Goal: Entertainment & Leisure: Consume media (video, audio)

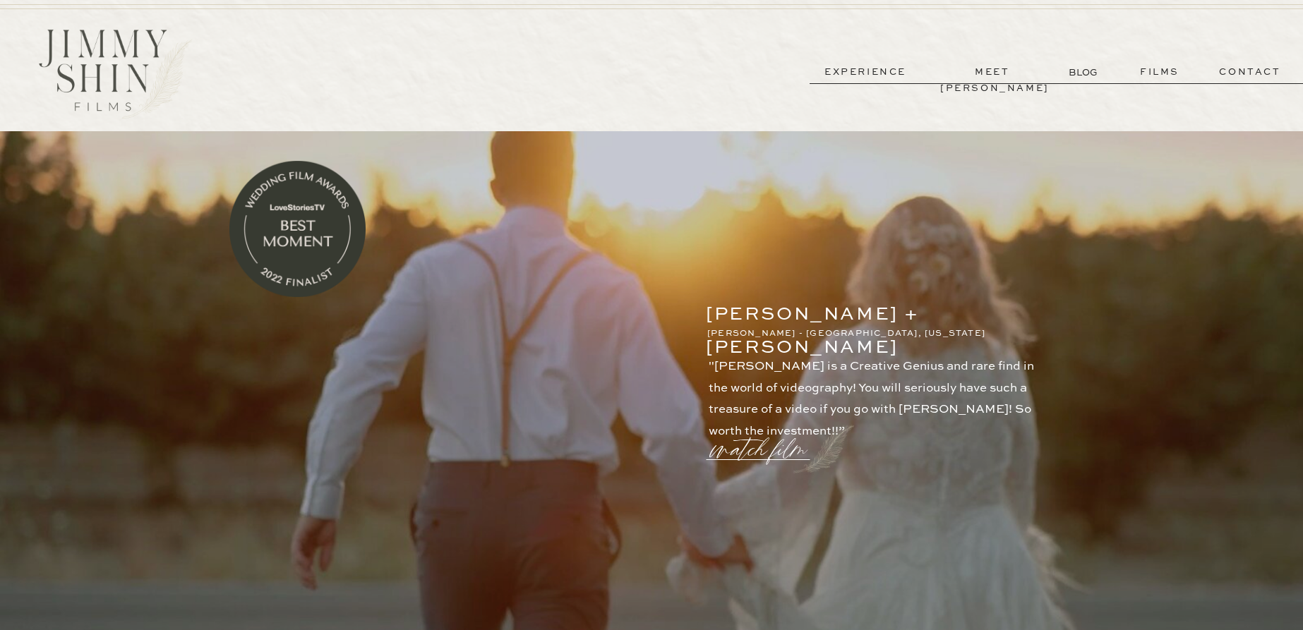
click at [746, 454] on p "watch film" at bounding box center [763, 441] width 102 height 54
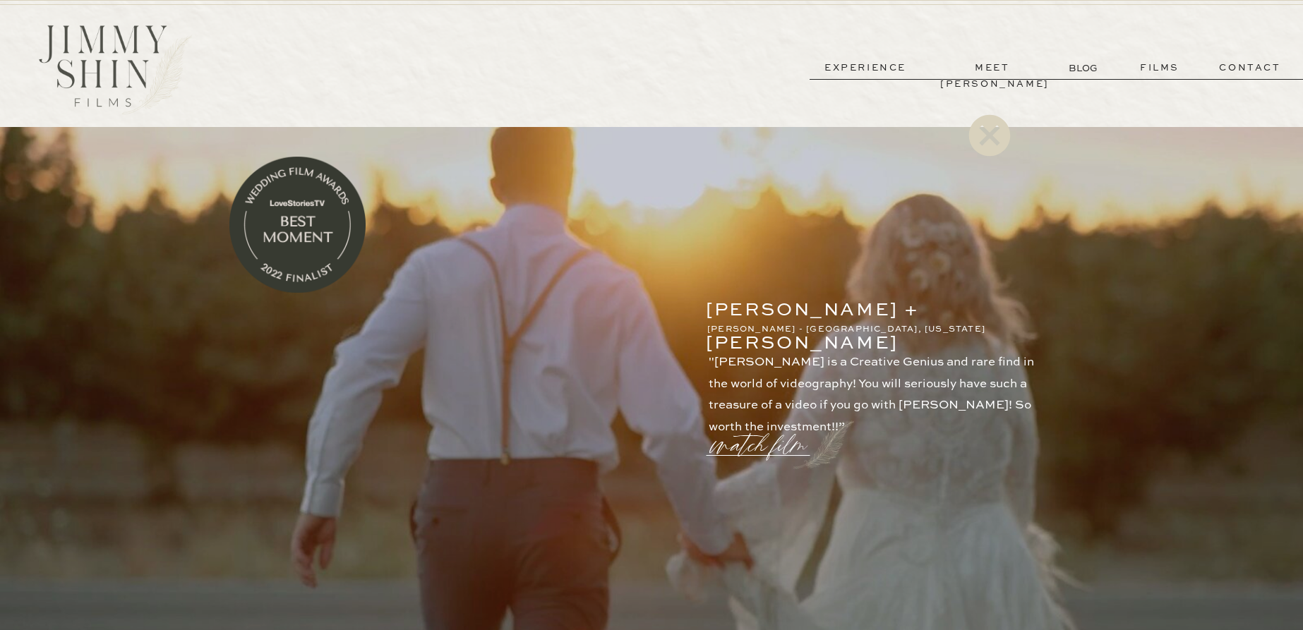
scroll to position [6, 0]
click at [986, 138] on icon at bounding box center [989, 135] width 51 height 56
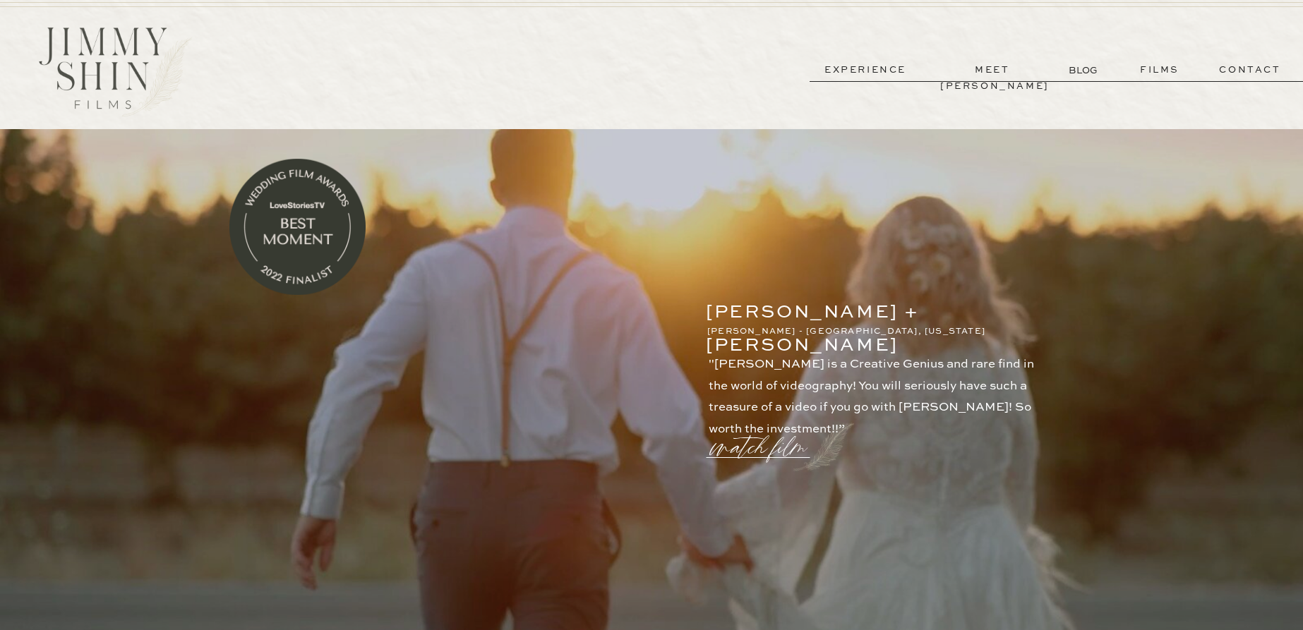
scroll to position [4, 0]
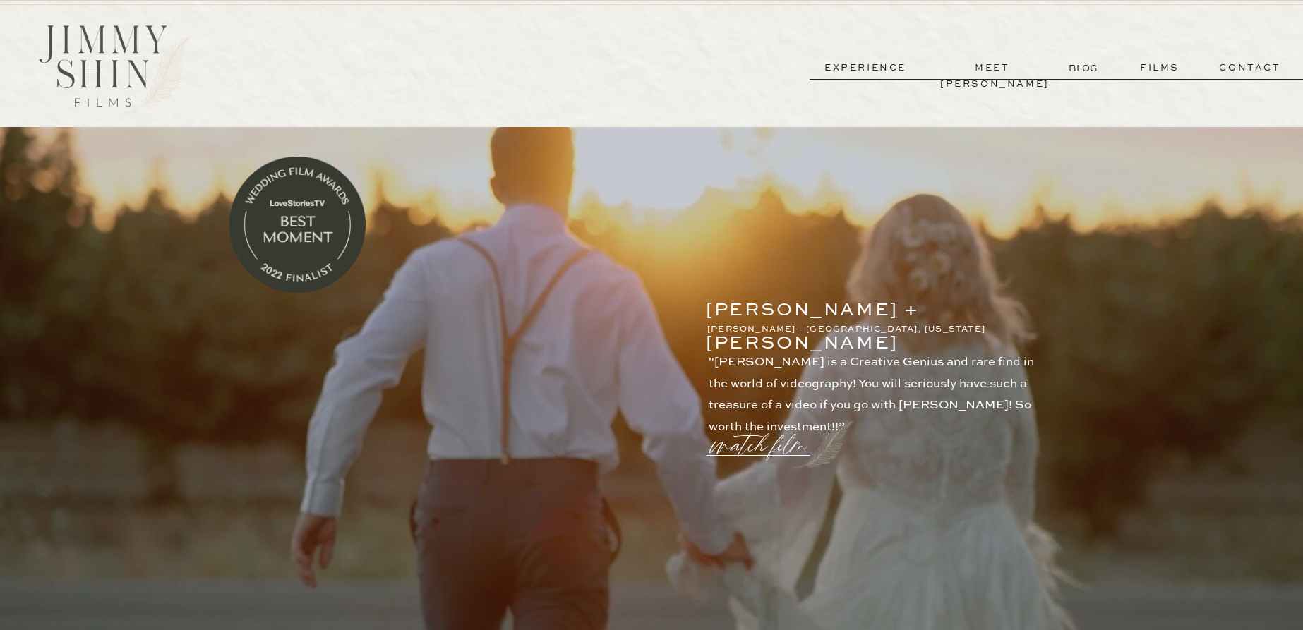
click at [750, 448] on p "watch film" at bounding box center [763, 437] width 102 height 54
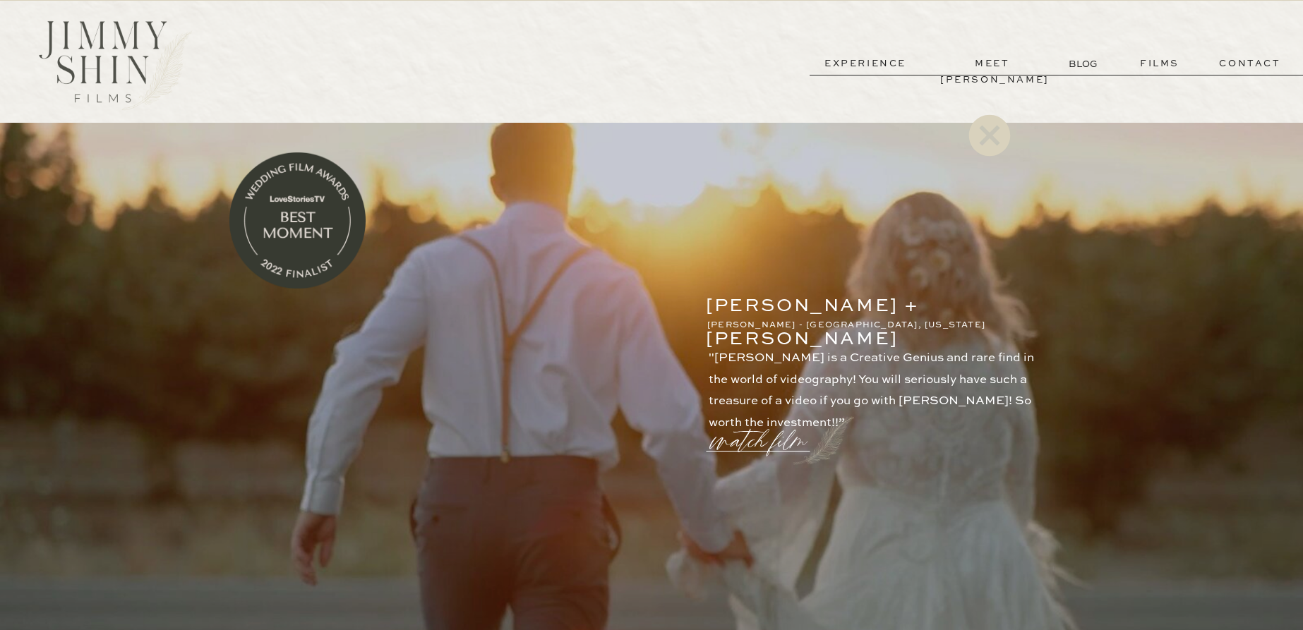
click at [990, 140] on icon at bounding box center [990, 136] width 42 height 42
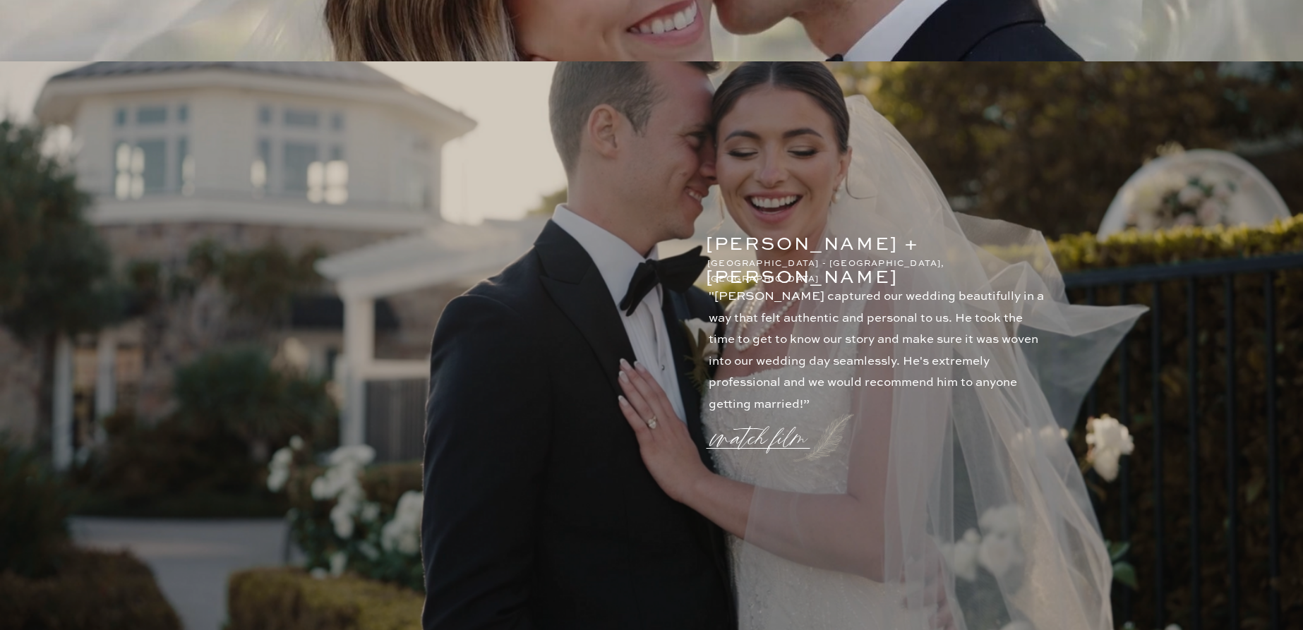
scroll to position [1881, 0]
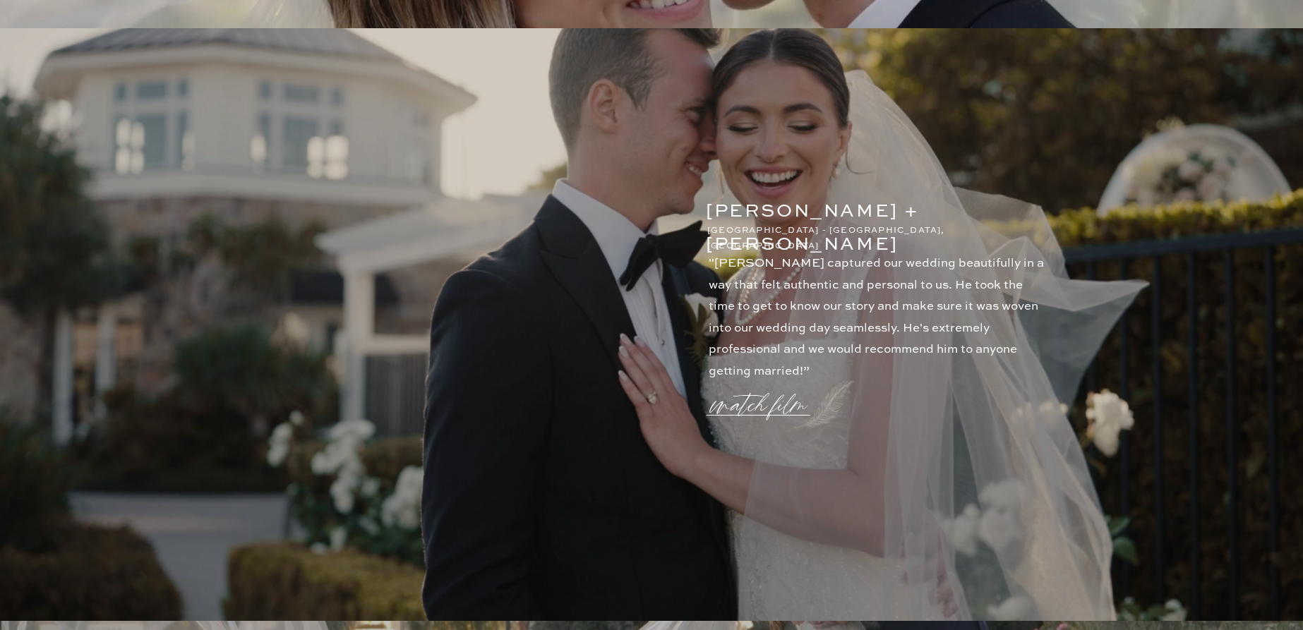
click at [751, 411] on p "watch film" at bounding box center [763, 397] width 102 height 54
click at [994, 132] on icon at bounding box center [989, 135] width 51 height 56
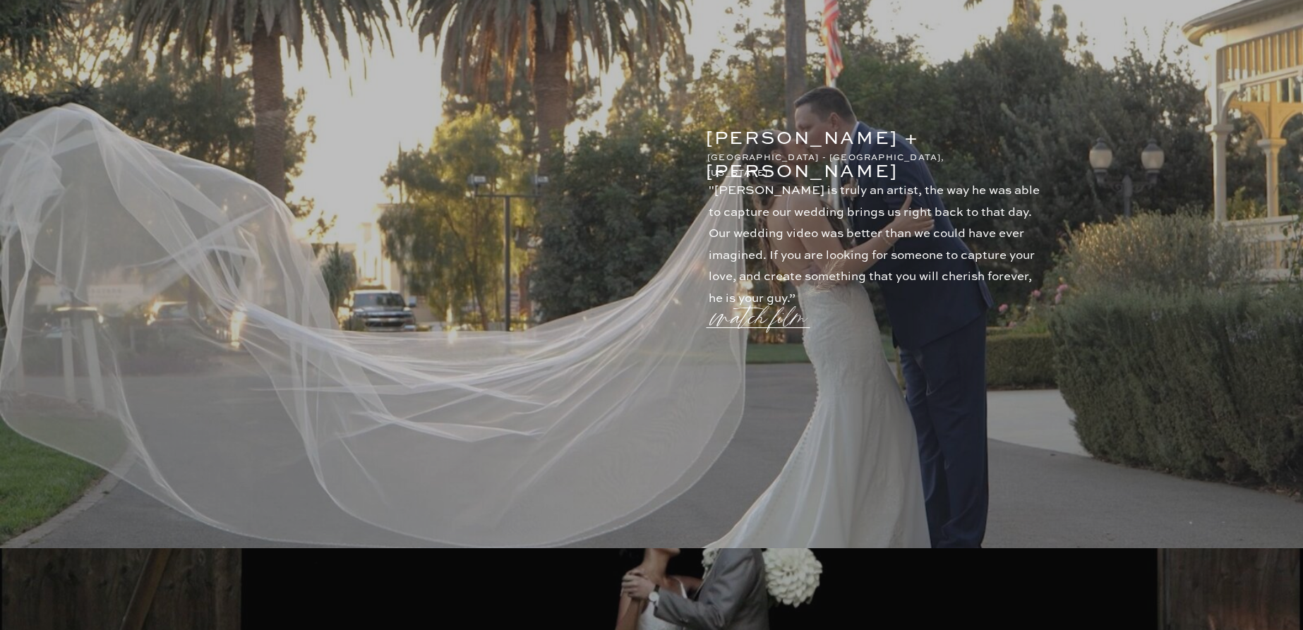
scroll to position [2548, 0]
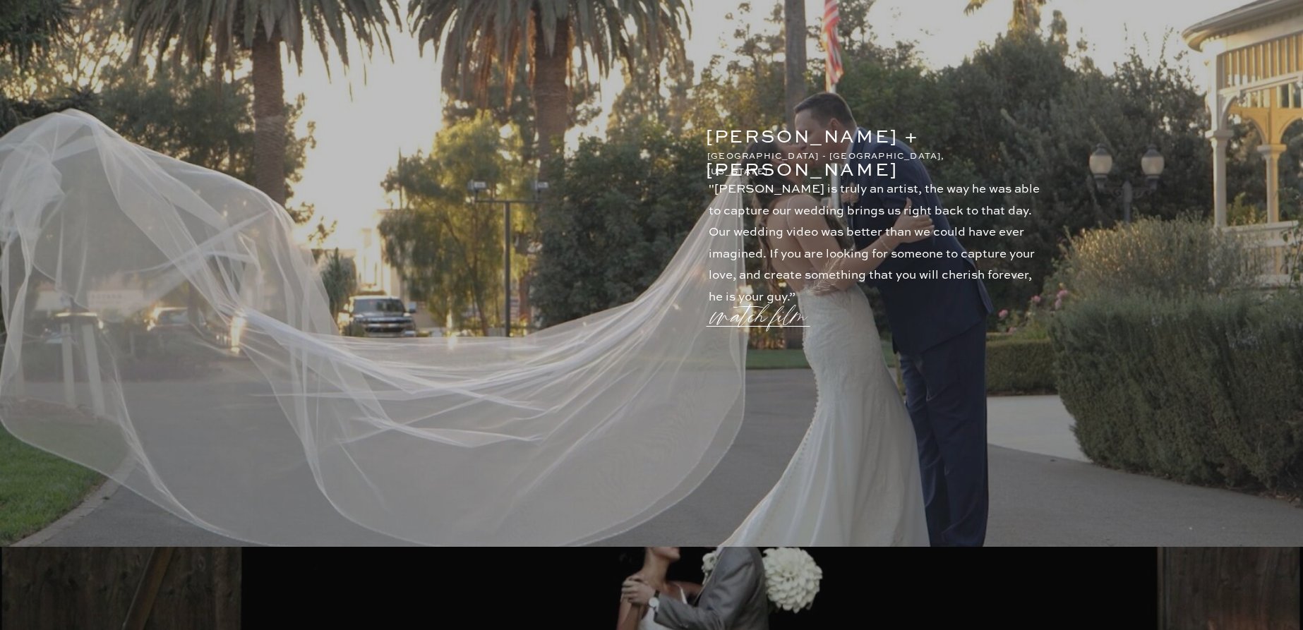
click at [751, 322] on p "watch film" at bounding box center [763, 308] width 102 height 54
click at [997, 137] on icon at bounding box center [990, 136] width 42 height 42
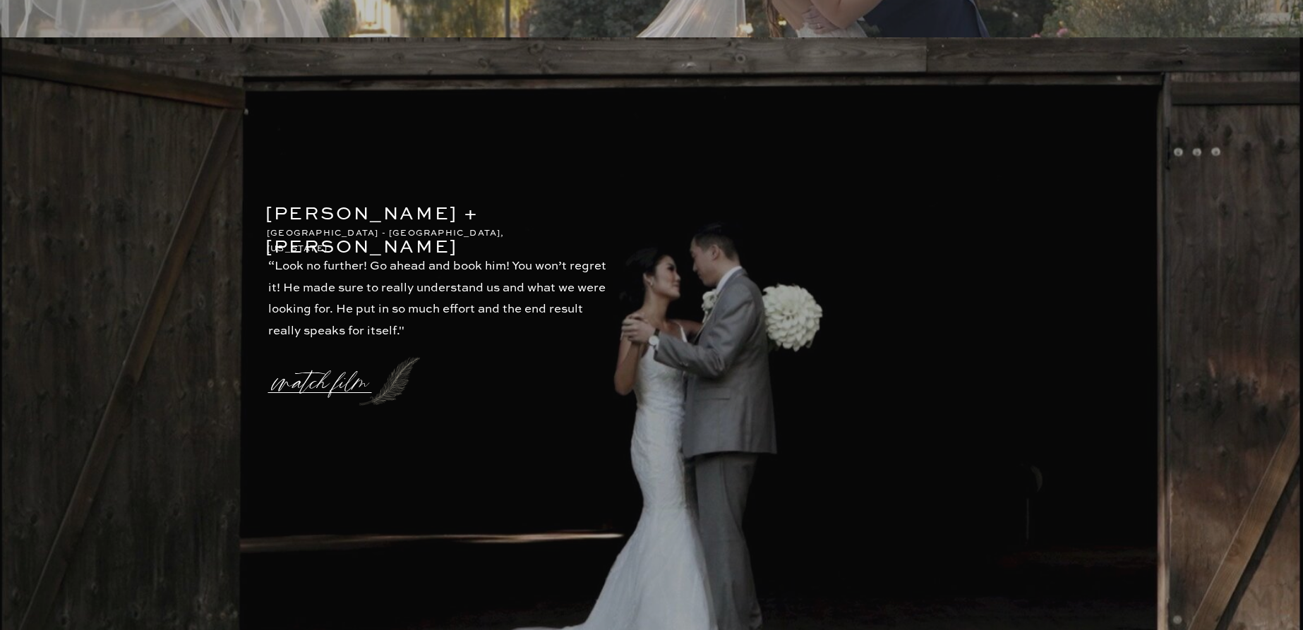
scroll to position [3067, 0]
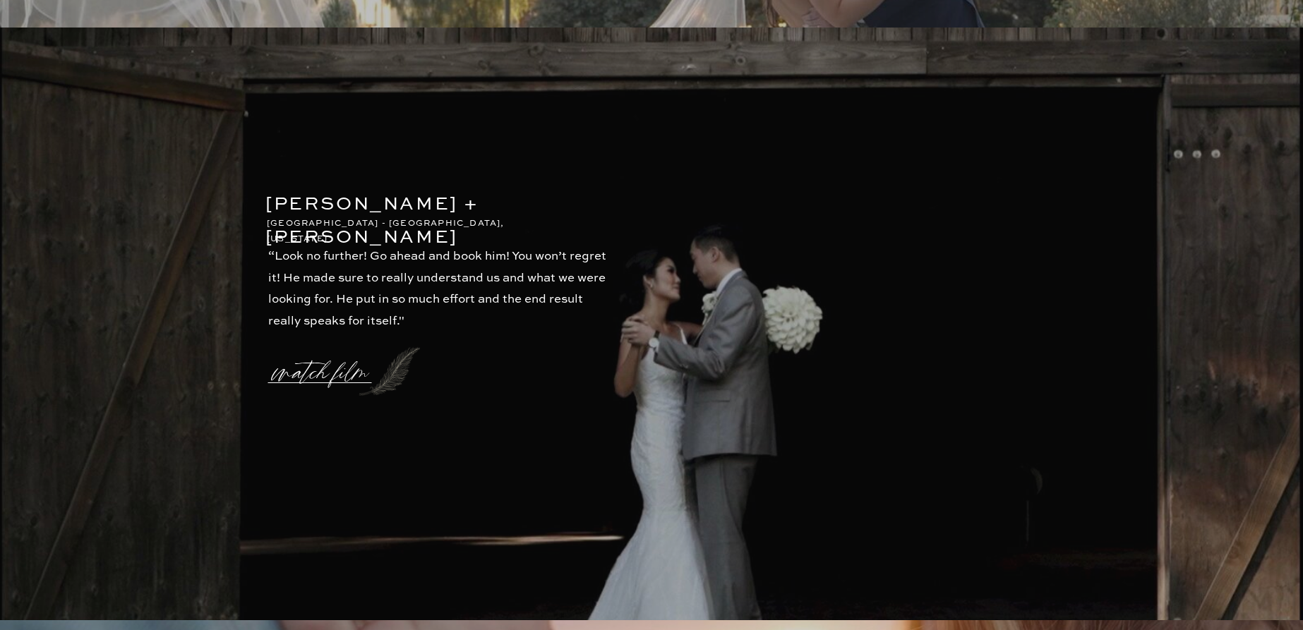
click at [339, 373] on p "watch film" at bounding box center [325, 364] width 102 height 54
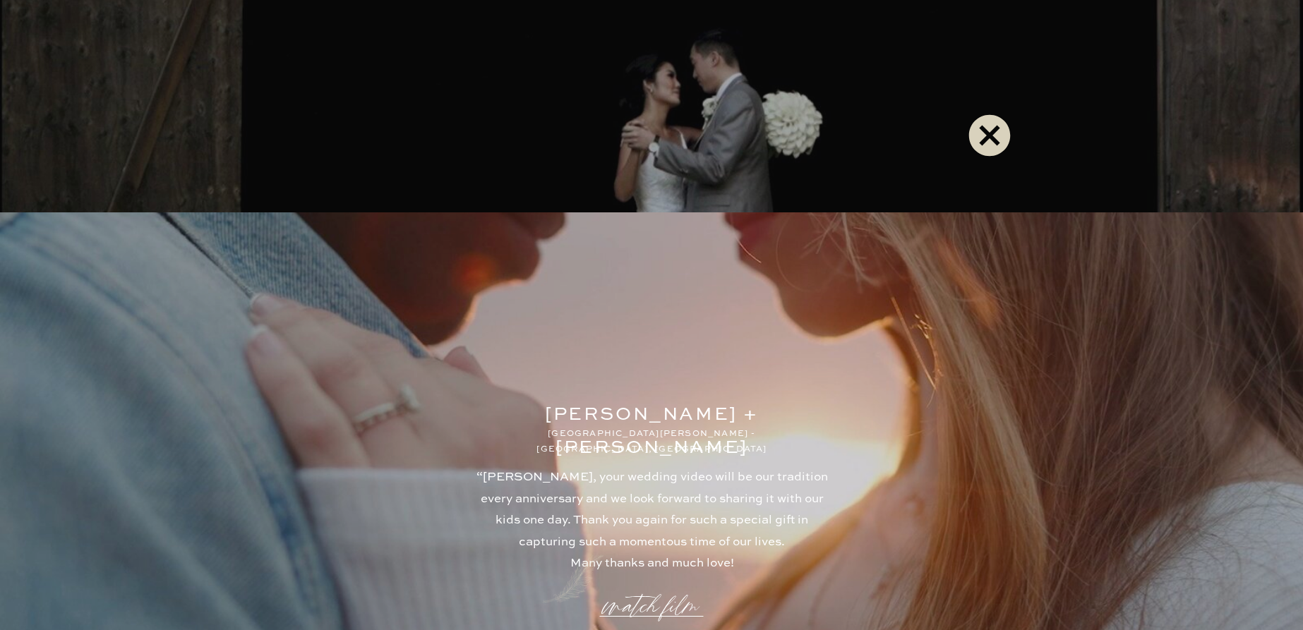
scroll to position [3497, 0]
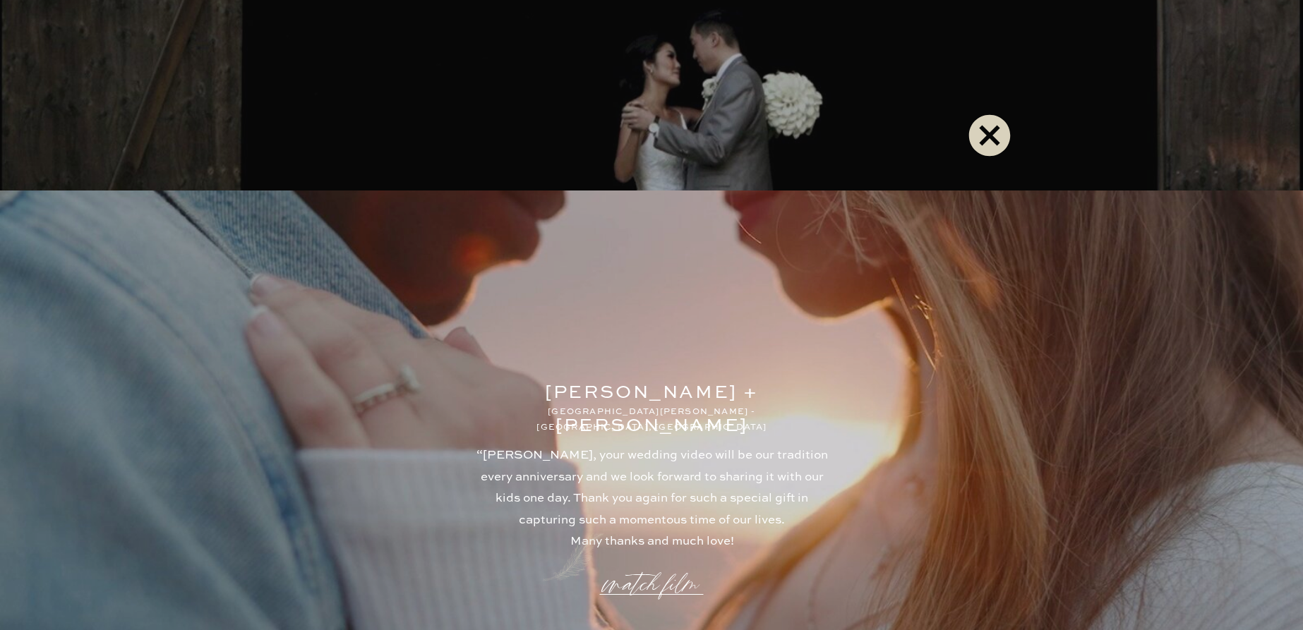
click at [985, 139] on icon at bounding box center [989, 135] width 51 height 56
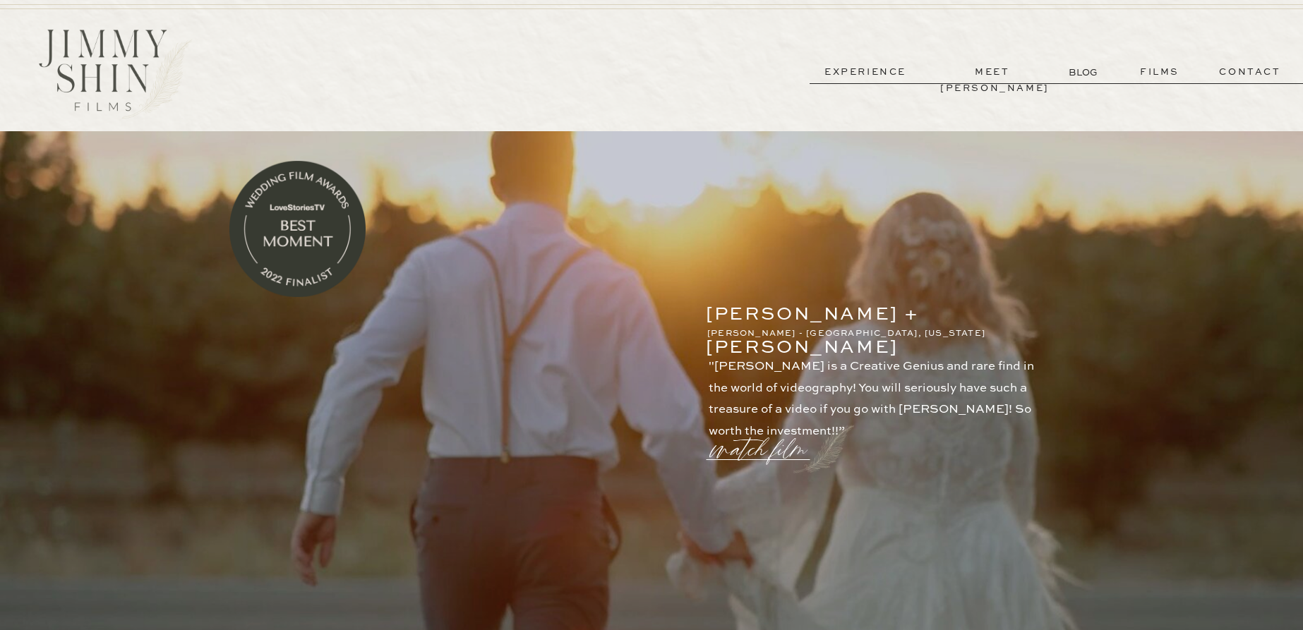
scroll to position [0, 0]
